Goal: Task Accomplishment & Management: Manage account settings

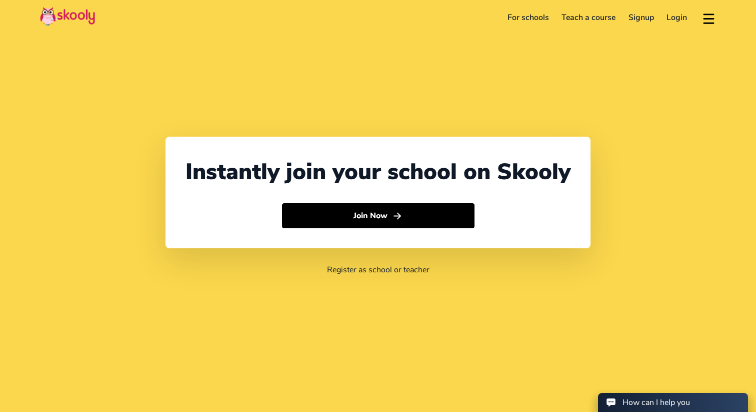
select select "65"
select select "[GEOGRAPHIC_DATA]"
select select "[GEOGRAPHIC_DATA]/[GEOGRAPHIC_DATA]"
click at [668, 15] on link "Login" at bounding box center [678, 18] width 34 height 16
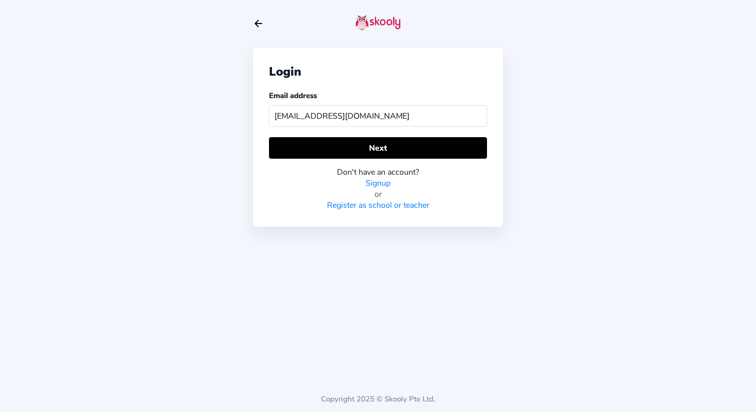
click at [340, 114] on input "[EMAIL_ADDRESS][DOMAIN_NAME]" at bounding box center [378, 116] width 218 height 22
type input "[EMAIL_ADDRESS][DOMAIN_NAME]"
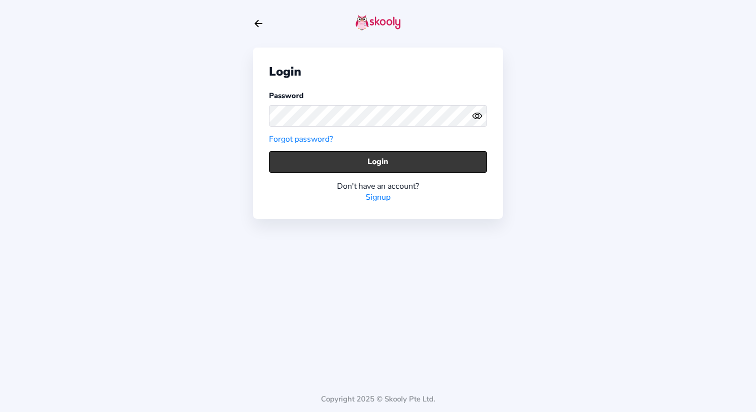
click at [346, 163] on button "Login" at bounding box center [378, 162] width 218 height 22
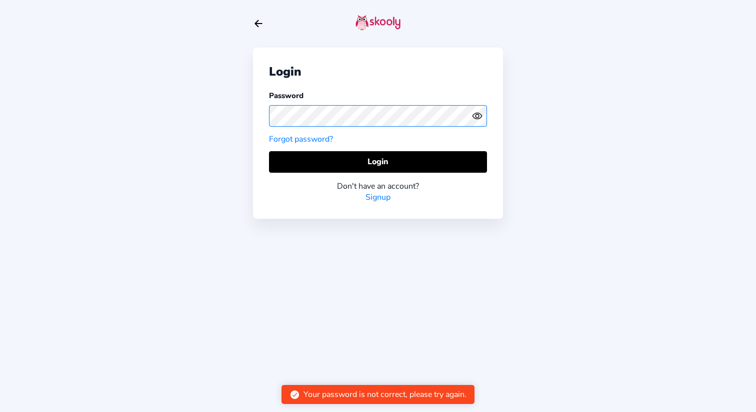
click at [251, 118] on div "Login Password Forgot password? Login Don't have an account? Signup Copyright 2…" at bounding box center [378, 206] width 756 height 412
